Goal: Transaction & Acquisition: Download file/media

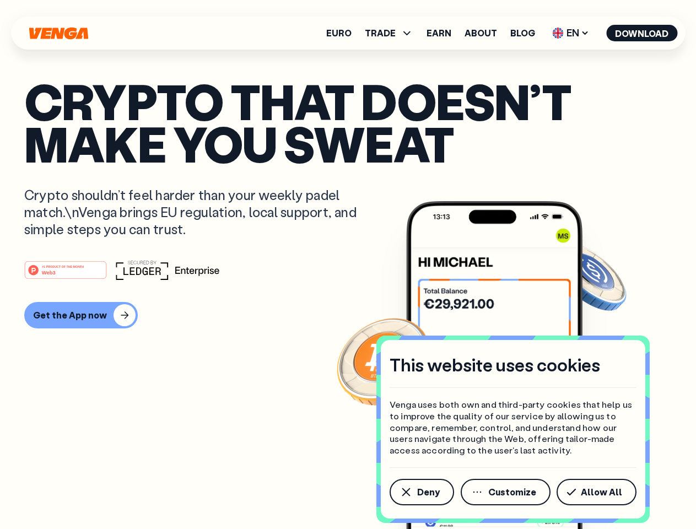
click at [348, 265] on div "#1 PRODUCT OF THE MONTH Web3" at bounding box center [348, 270] width 648 height 20
click at [421, 492] on span "Deny" at bounding box center [428, 492] width 23 height 9
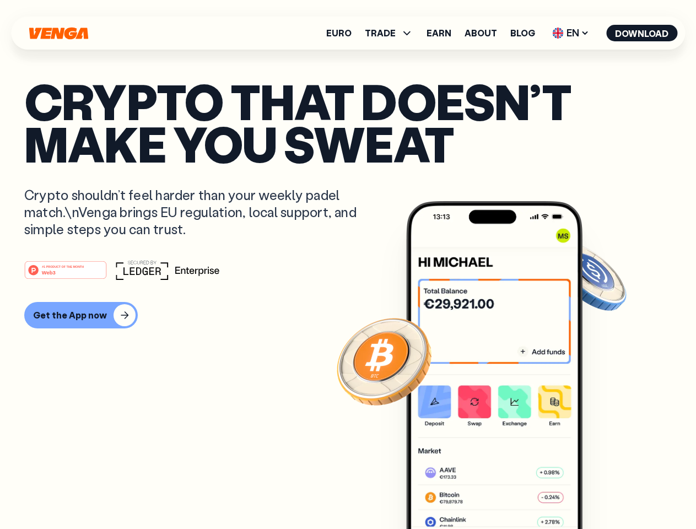
click at [506, 492] on img at bounding box center [494, 385] width 176 height 369
click at [599, 492] on article "Crypto that doesn’t make you sweat Crypto shouldn’t feel harder than your weekl…" at bounding box center [348, 286] width 648 height 413
click at [392, 33] on span "TRADE" at bounding box center [380, 33] width 31 height 9
click at [571, 33] on span "EN" at bounding box center [570, 33] width 45 height 18
click at [642, 33] on button "Download" at bounding box center [641, 33] width 71 height 17
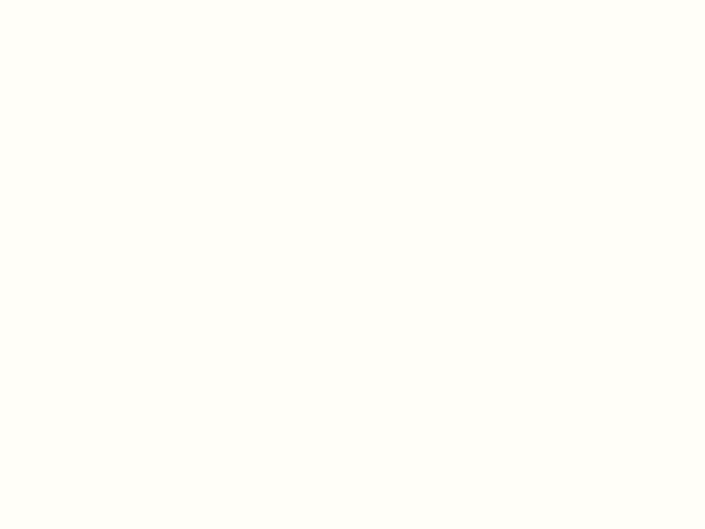
click at [348, 0] on html "This website uses cookies Venga uses both own and third-party cookies that help…" at bounding box center [352, 0] width 705 height 0
click at [79, 0] on html "This website uses cookies Venga uses both own and third-party cookies that help…" at bounding box center [352, 0] width 705 height 0
click at [67, 0] on html "This website uses cookies Venga uses both own and third-party cookies that help…" at bounding box center [352, 0] width 705 height 0
